Goal: Find specific page/section: Find specific page/section

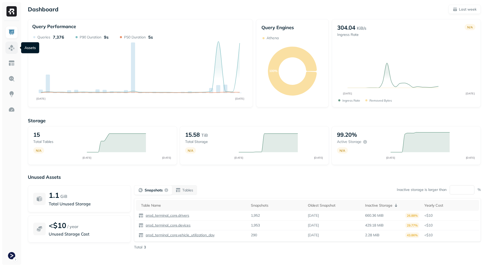
click at [14, 48] on img at bounding box center [11, 47] width 7 height 7
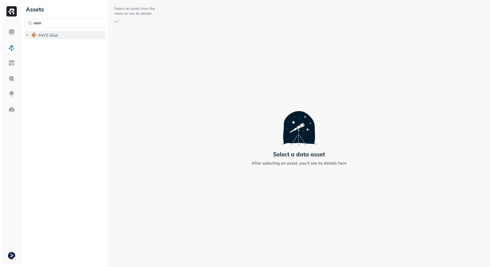
click at [46, 32] on button "AWS Glue" at bounding box center [65, 35] width 81 height 8
click at [57, 48] on button "prod_terminal_core" at bounding box center [68, 45] width 76 height 8
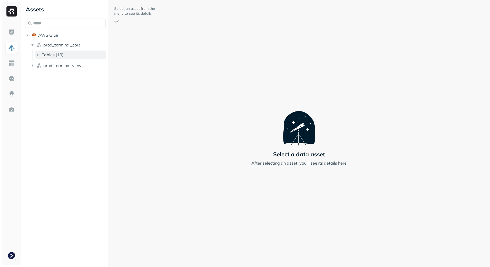
click at [62, 53] on p "( 13 )" at bounding box center [60, 54] width 8 height 5
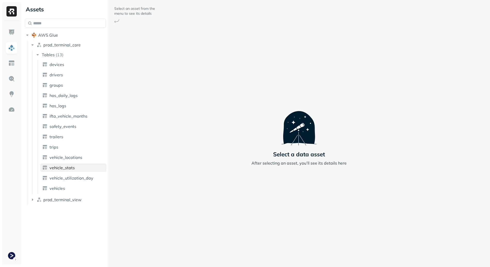
click at [72, 166] on span "vehicle_stats" at bounding box center [61, 167] width 25 height 5
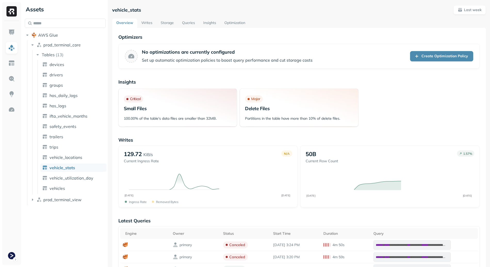
click at [162, 21] on link "Storage" at bounding box center [166, 23] width 21 height 9
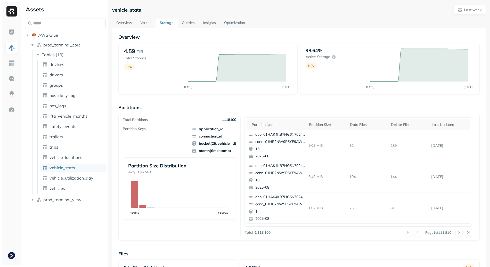
scroll to position [127, 0]
